Goal: Task Accomplishment & Management: Use online tool/utility

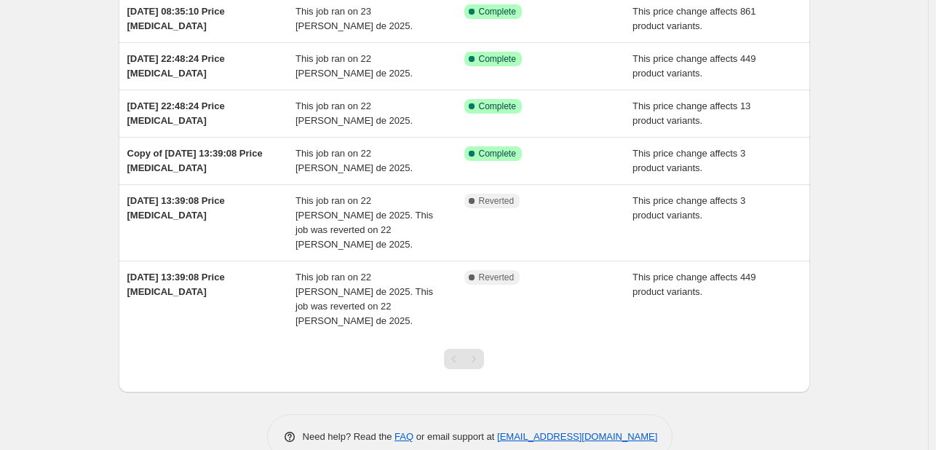
scroll to position [138, 0]
